Goal: Transaction & Acquisition: Download file/media

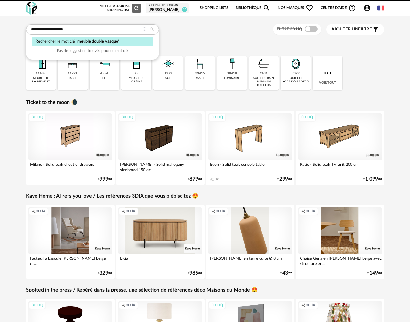
type input "**********"
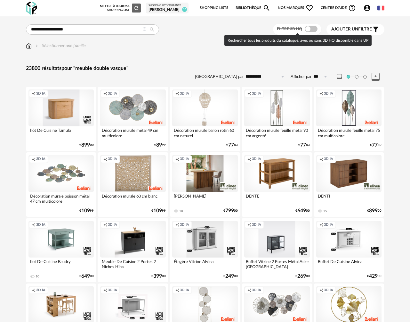
click at [312, 29] on span at bounding box center [311, 29] width 13 height 6
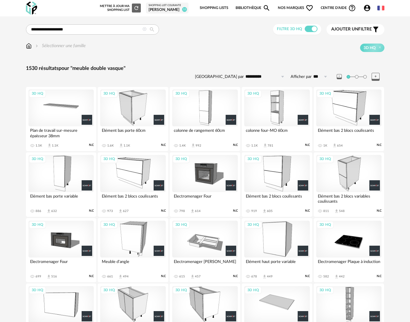
click at [31, 45] on div "Sélectionner une famille" at bounding box center [56, 46] width 60 height 6
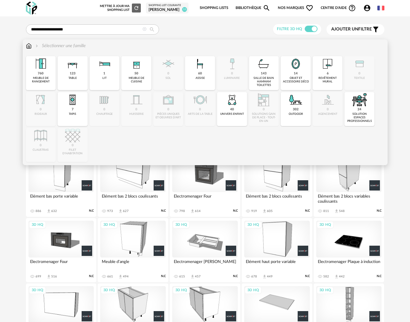
click at [29, 46] on img at bounding box center [29, 46] width 6 height 6
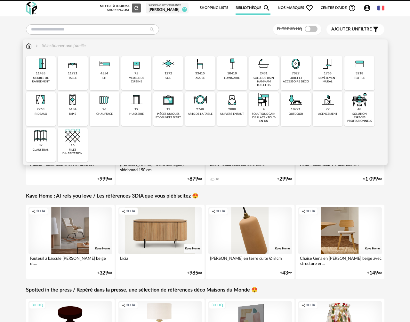
click at [263, 74] on div "2431" at bounding box center [264, 73] width 8 height 4
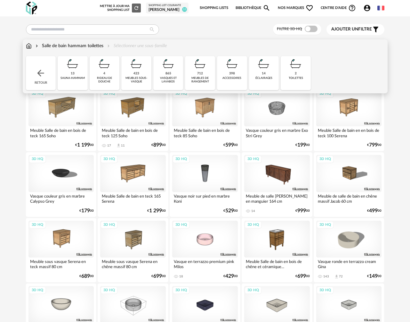
click at [133, 76] on div "meubles sous-vasque" at bounding box center [136, 79] width 26 height 7
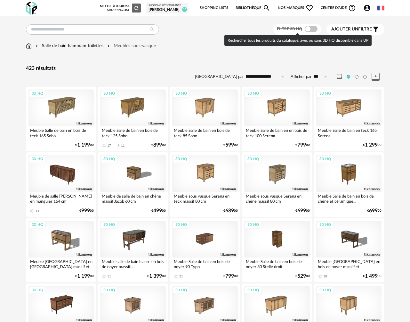
click at [317, 26] on div at bounding box center [311, 29] width 13 height 6
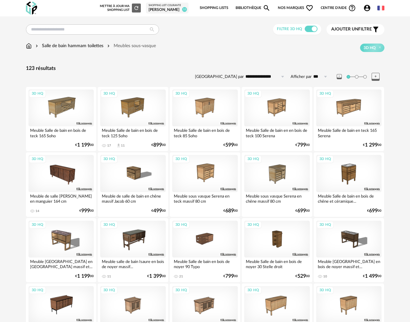
click at [258, 74] on input "**********" at bounding box center [266, 76] width 44 height 10
click at [259, 105] on span "Prix croissant" at bounding box center [266, 104] width 31 height 5
type input "**********"
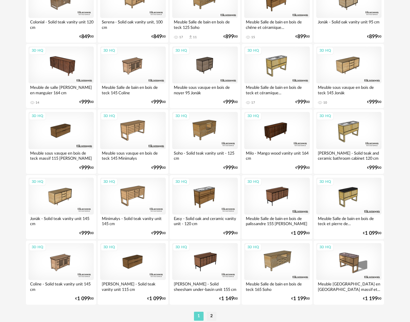
scroll to position [1114, 0]
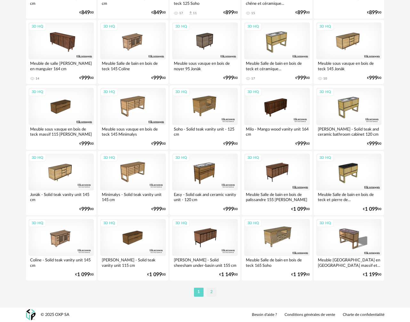
click at [212, 293] on li "2" at bounding box center [212, 291] width 10 height 9
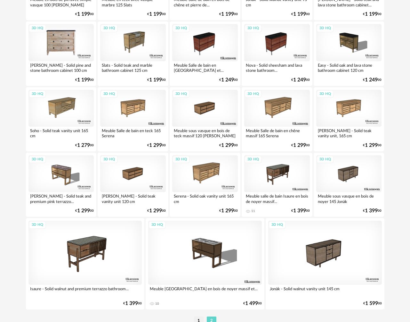
scroll to position [159, 0]
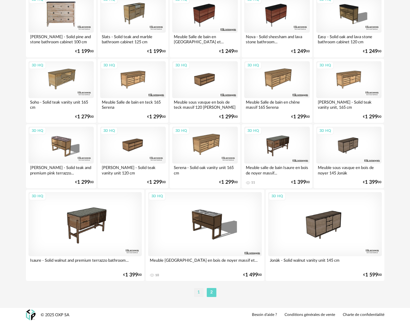
click at [200, 293] on li "1" at bounding box center [199, 292] width 10 height 9
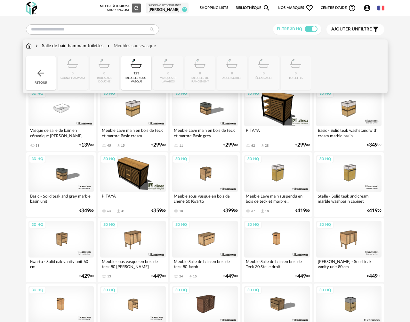
click at [67, 47] on div "Salle de bain hammam toilettes" at bounding box center [68, 46] width 69 height 6
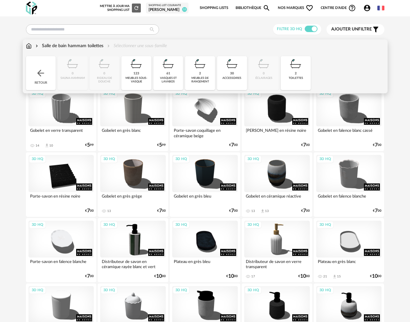
click at [172, 75] on div "61 vasques et lavabos" at bounding box center [168, 73] width 30 height 34
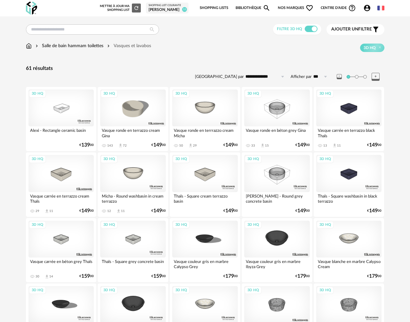
click at [67, 47] on div "Salle de bain hammam toilettes" at bounding box center [68, 46] width 69 height 6
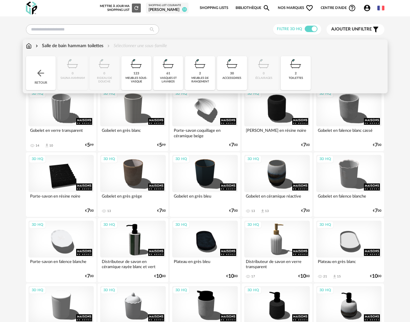
click at [137, 75] on div "123" at bounding box center [137, 73] width 6 height 4
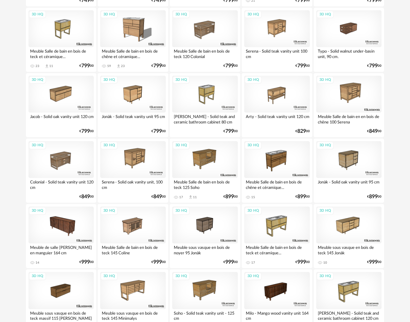
scroll to position [964, 0]
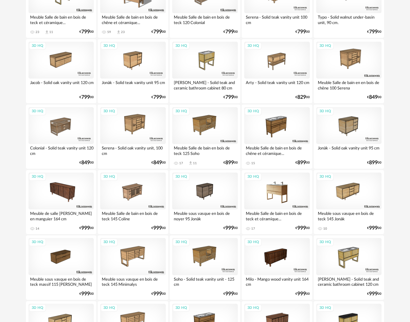
click at [276, 185] on div "3D HQ" at bounding box center [277, 190] width 66 height 37
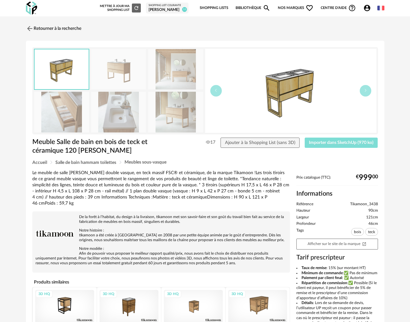
click at [313, 142] on span "Importer dans SketchUp (970 ko)" at bounding box center [341, 142] width 65 height 4
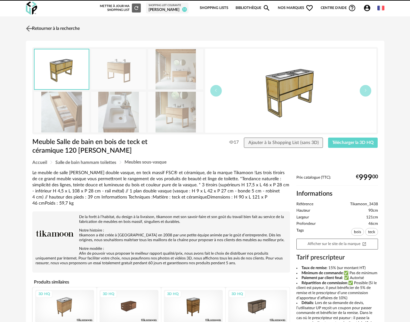
click at [57, 30] on link "Retourner à la recherche" at bounding box center [51, 28] width 55 height 14
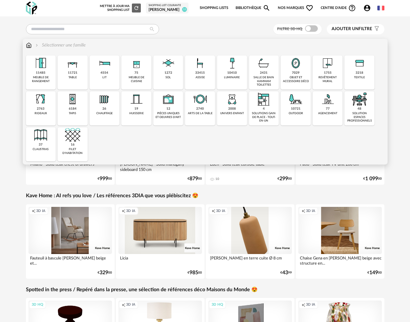
click at [263, 75] on div "2431" at bounding box center [264, 73] width 8 height 4
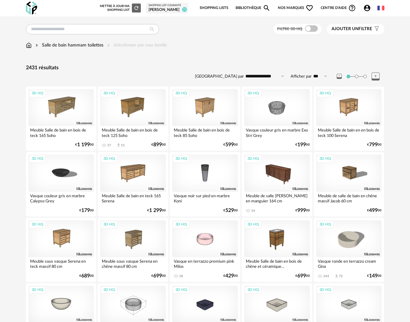
click at [68, 44] on div "Salle de bain hammam toilettes" at bounding box center [68, 45] width 69 height 6
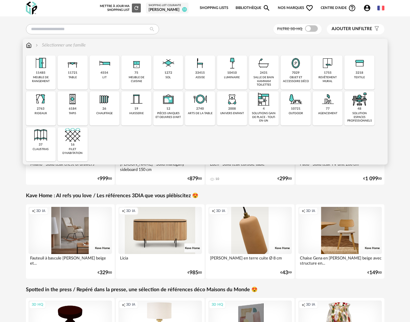
click at [269, 70] on img at bounding box center [263, 62] width 15 height 15
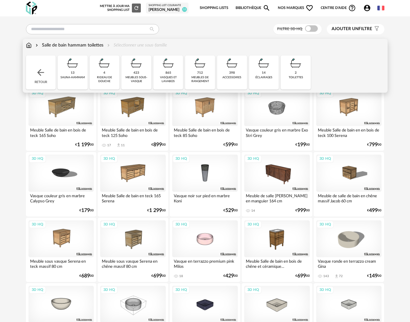
click at [263, 76] on div "14 éclairages" at bounding box center [264, 72] width 30 height 34
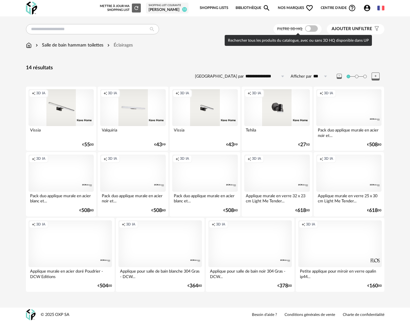
click at [313, 29] on span at bounding box center [311, 28] width 13 height 6
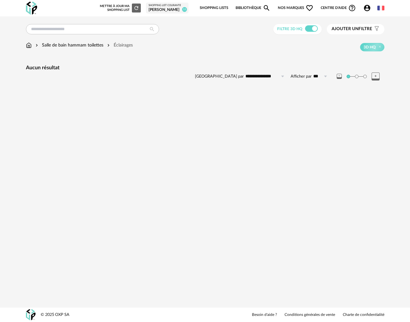
click at [81, 47] on div "Salle de bain hammam toilettes" at bounding box center [68, 45] width 69 height 6
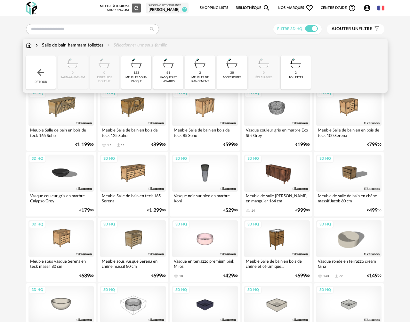
click at [230, 74] on div "30 accessoires" at bounding box center [232, 72] width 30 height 34
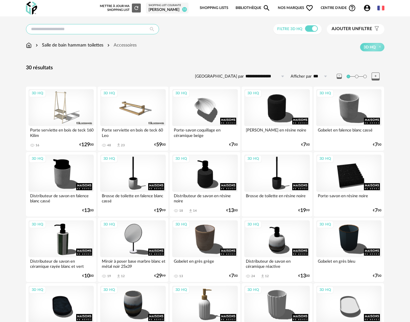
click at [73, 26] on input "text" at bounding box center [92, 29] width 133 height 10
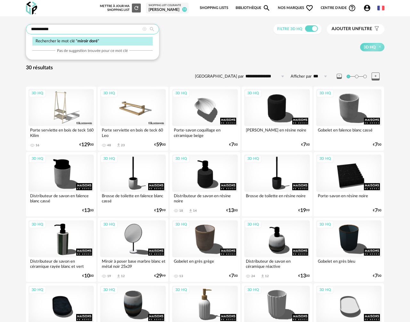
type input "**********"
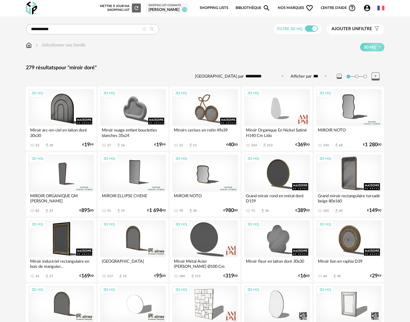
click at [254, 80] on input "**********" at bounding box center [266, 76] width 44 height 10
click at [260, 106] on span "Prix croissant" at bounding box center [266, 104] width 31 height 5
type input "**********"
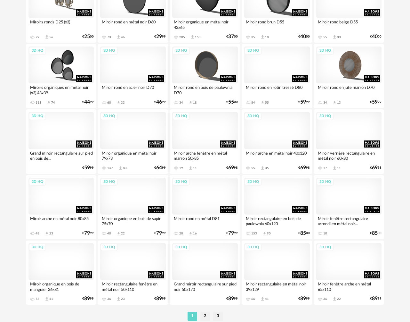
scroll to position [1114, 0]
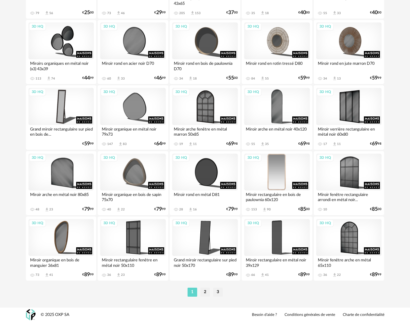
click at [279, 168] on div "3D HQ" at bounding box center [277, 171] width 66 height 37
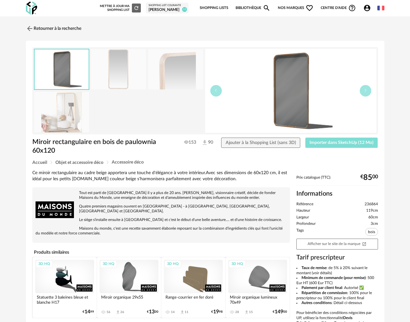
click at [321, 144] on span "Importer dans SketchUp (12 Mo)" at bounding box center [342, 142] width 64 height 4
